Goal: Transaction & Acquisition: Purchase product/service

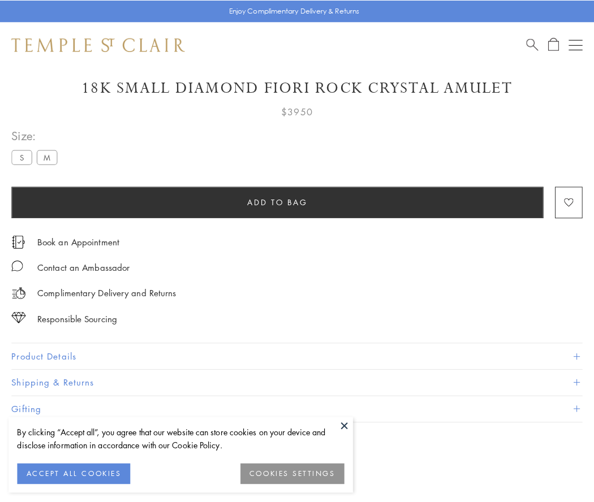
scroll to position [37, 0]
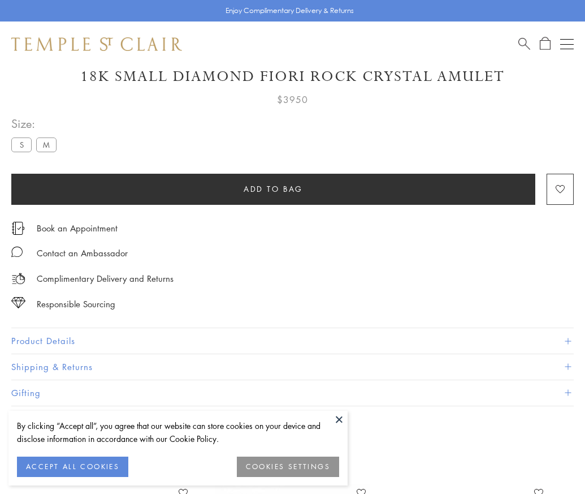
click at [273, 188] on span "Add to bag" at bounding box center [273, 189] width 59 height 12
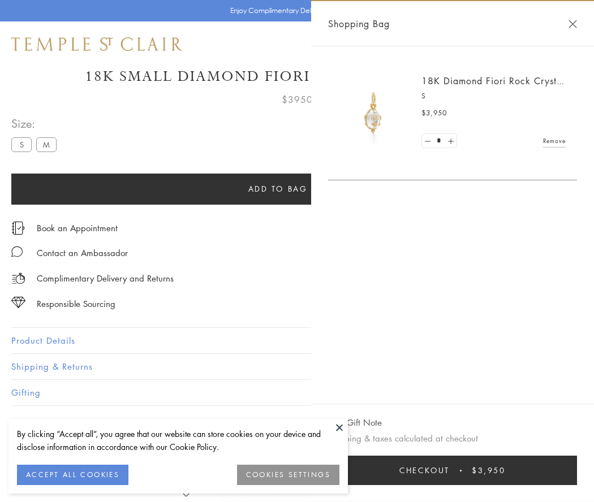
click at [466, 470] on button "Checkout $3,950" at bounding box center [452, 470] width 249 height 29
